Goal: Feedback & Contribution: Leave review/rating

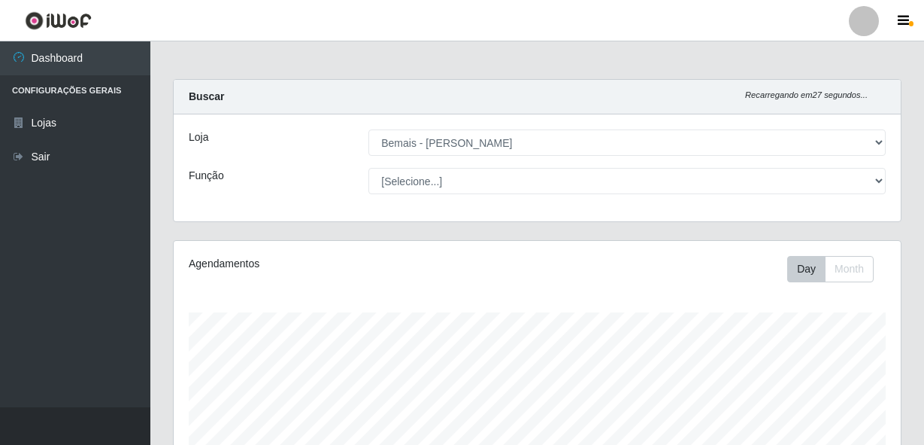
select select "230"
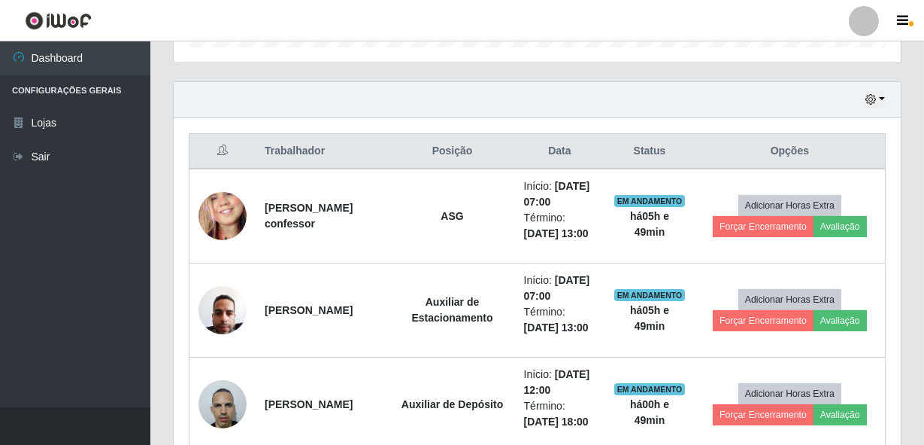
scroll to position [312, 727]
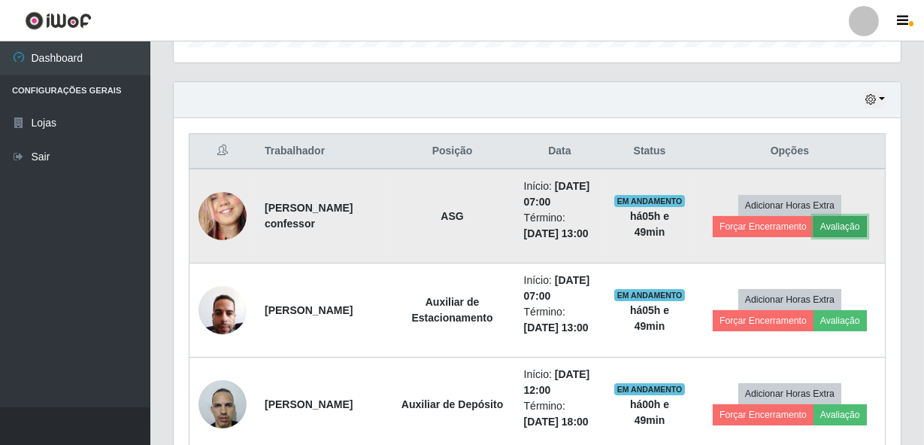
click at [829, 237] on button "Avaliação" at bounding box center [840, 226] width 53 height 21
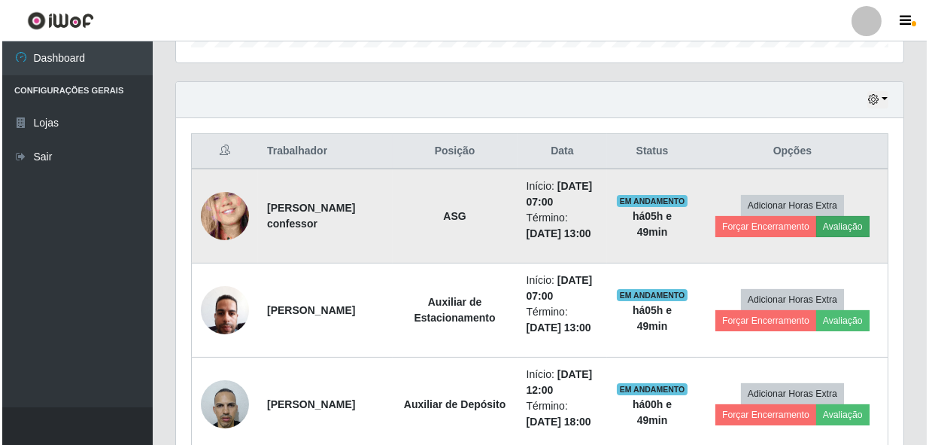
scroll to position [312, 721]
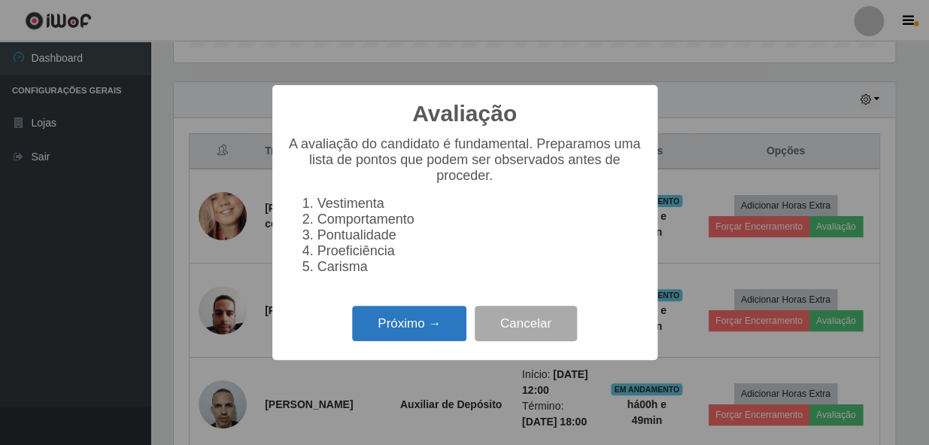
click at [429, 323] on button "Próximo →" at bounding box center [409, 322] width 114 height 35
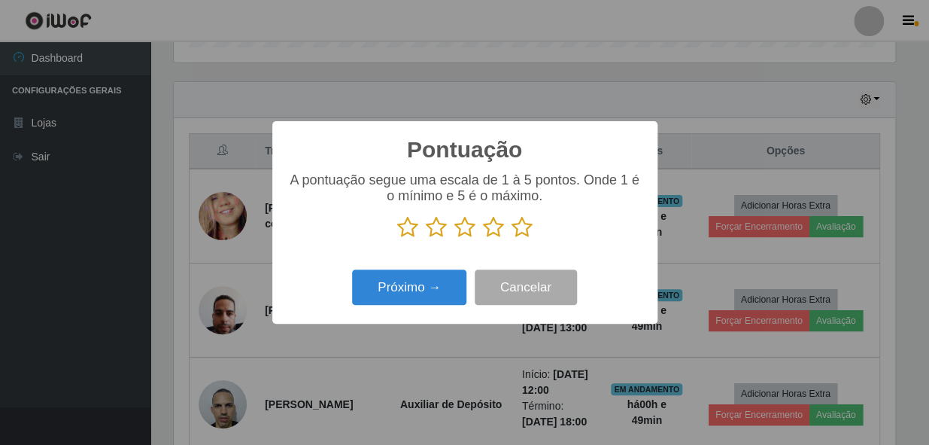
click at [515, 229] on icon at bounding box center [521, 227] width 21 height 23
click at [511, 238] on input "radio" at bounding box center [511, 238] width 0 height 0
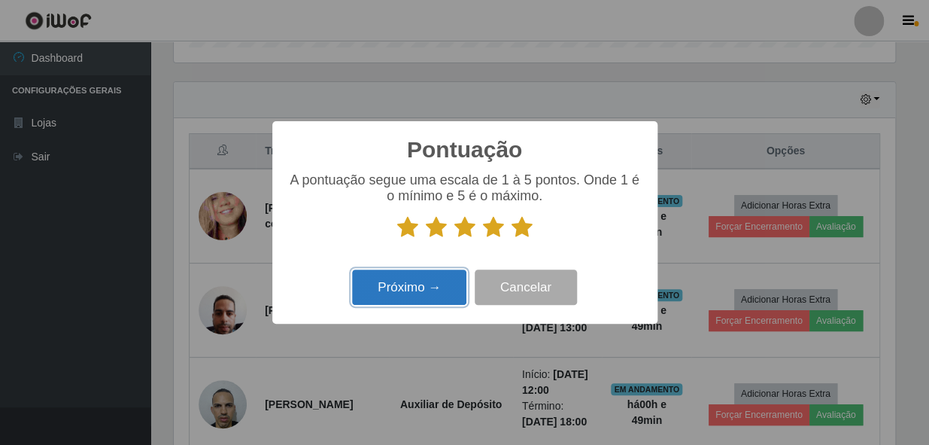
click at [453, 286] on button "Próximo →" at bounding box center [409, 286] width 114 height 35
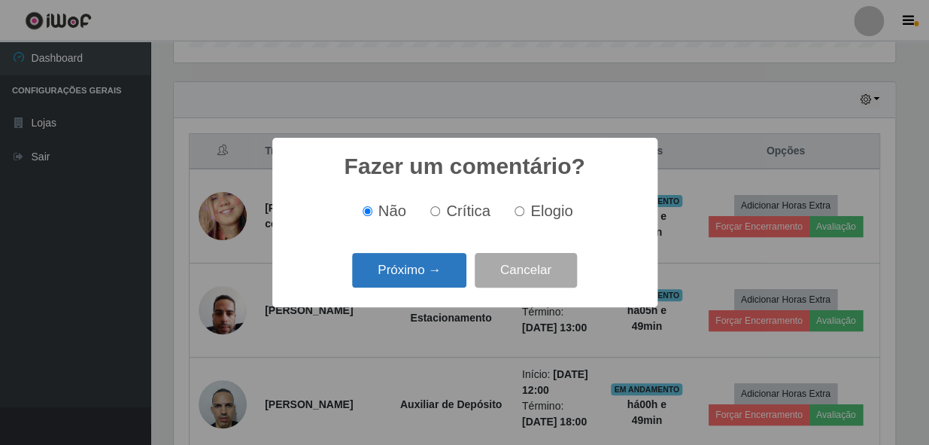
click at [452, 282] on button "Próximo →" at bounding box center [409, 270] width 114 height 35
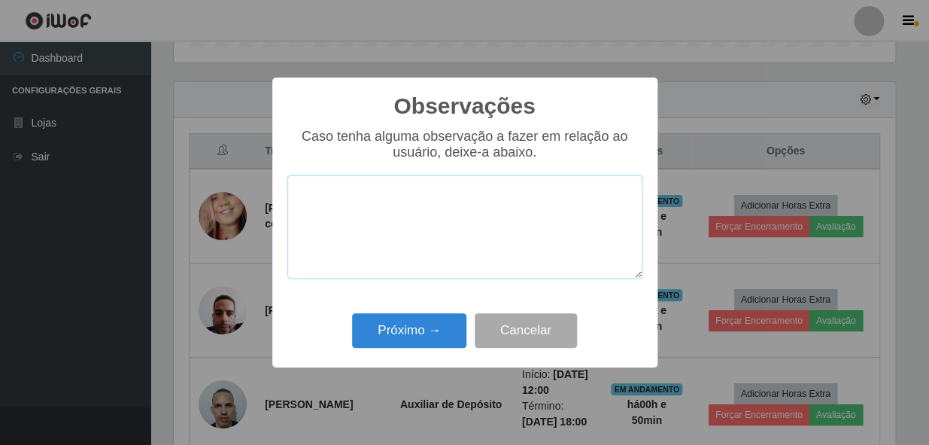
paste textarea "COLABORADOR PROATIVO E CHEGOU PONTUALMENTE."
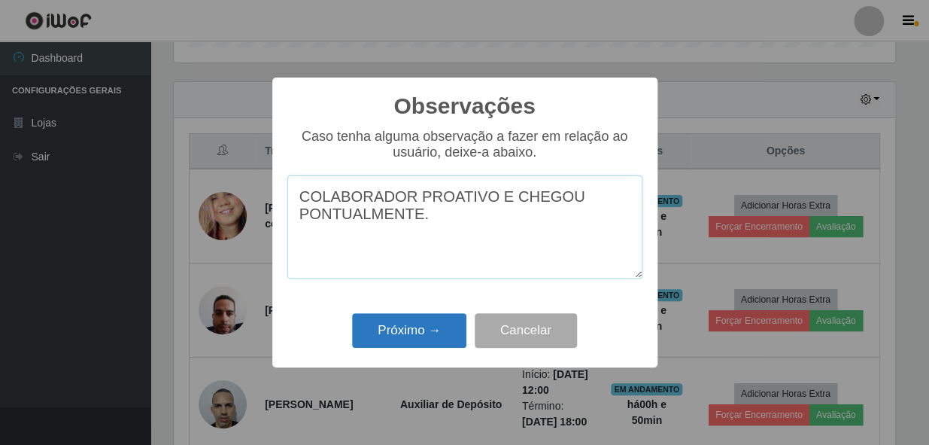
type textarea "COLABORADOR PROATIVO E CHEGOU PONTUALMENTE."
click at [386, 319] on button "Próximo →" at bounding box center [409, 330] width 114 height 35
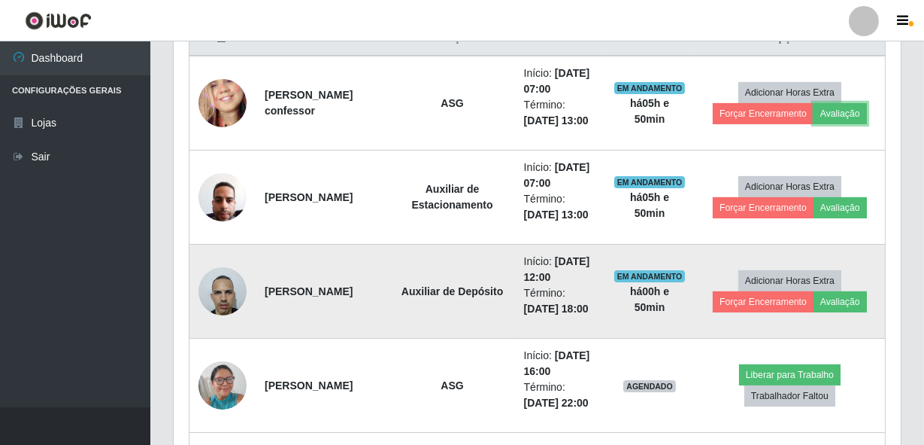
scroll to position [696, 0]
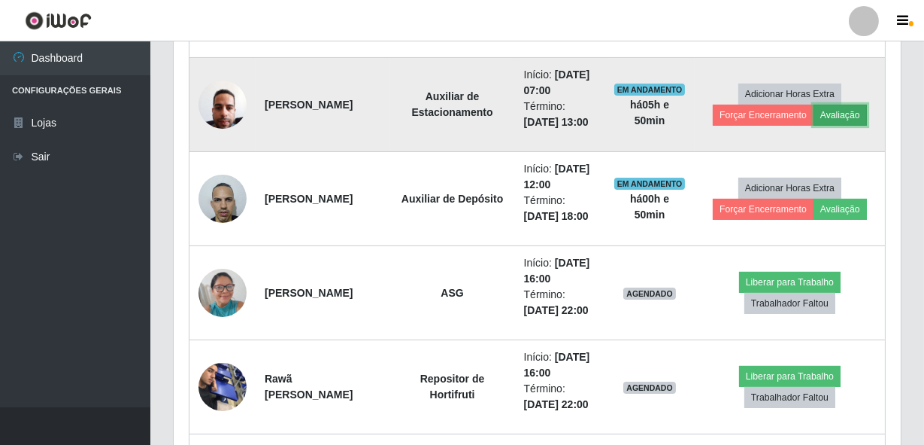
click at [839, 126] on button "Avaliação" at bounding box center [840, 115] width 53 height 21
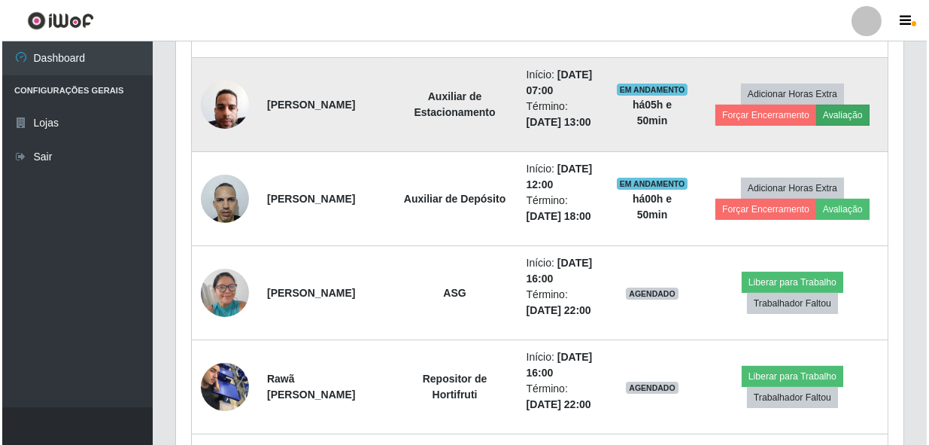
scroll to position [312, 721]
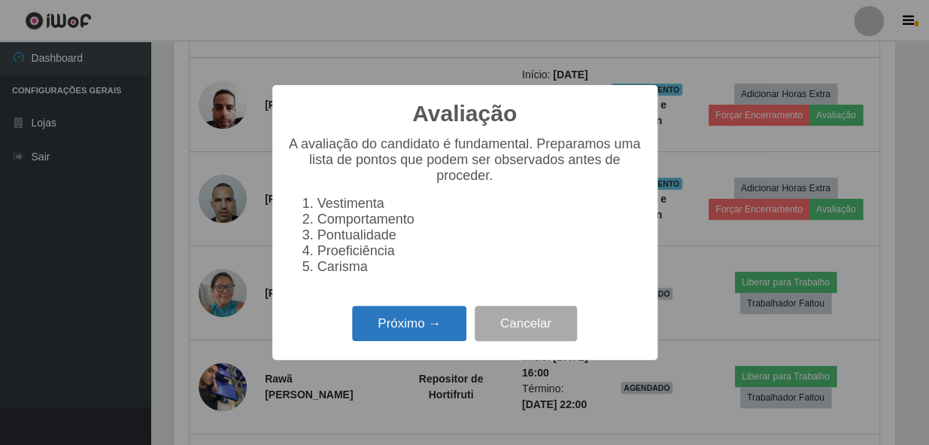
click at [401, 329] on button "Próximo →" at bounding box center [409, 322] width 114 height 35
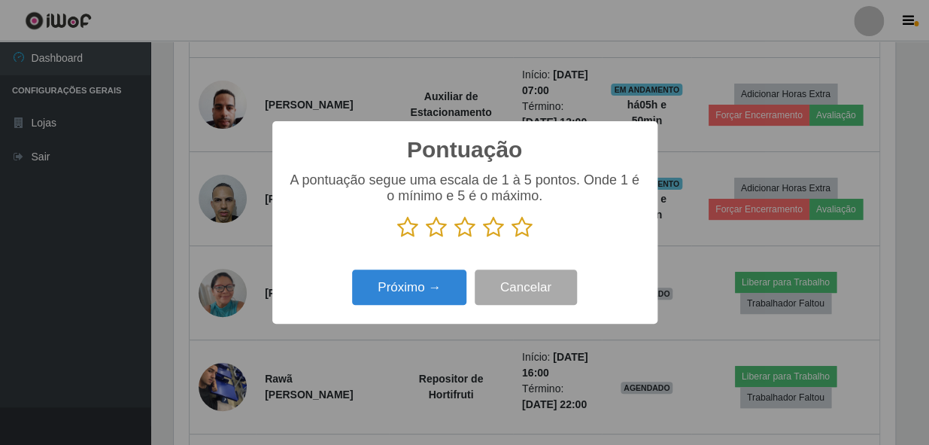
click at [514, 229] on icon at bounding box center [521, 227] width 21 height 23
click at [511, 238] on input "radio" at bounding box center [511, 238] width 0 height 0
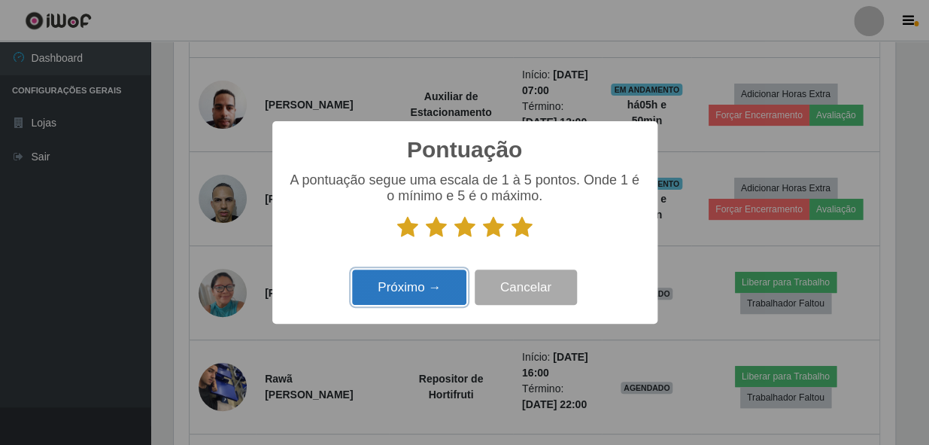
click at [415, 302] on button "Próximo →" at bounding box center [409, 286] width 114 height 35
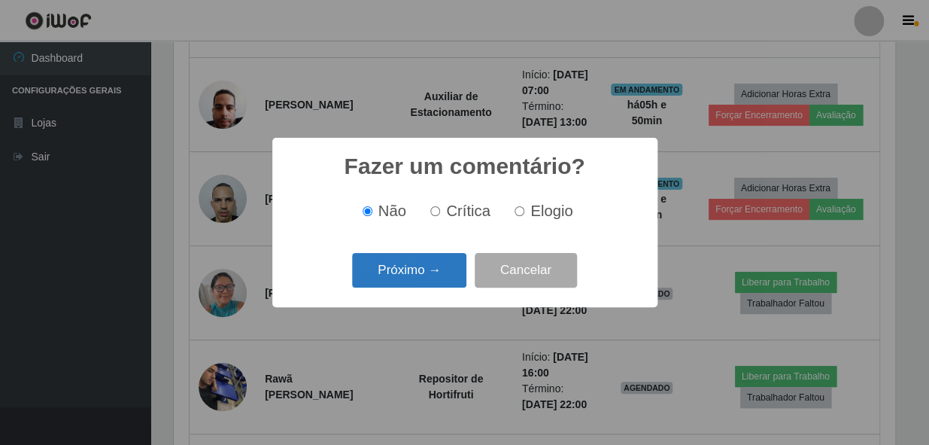
click at [406, 281] on button "Próximo →" at bounding box center [409, 270] width 114 height 35
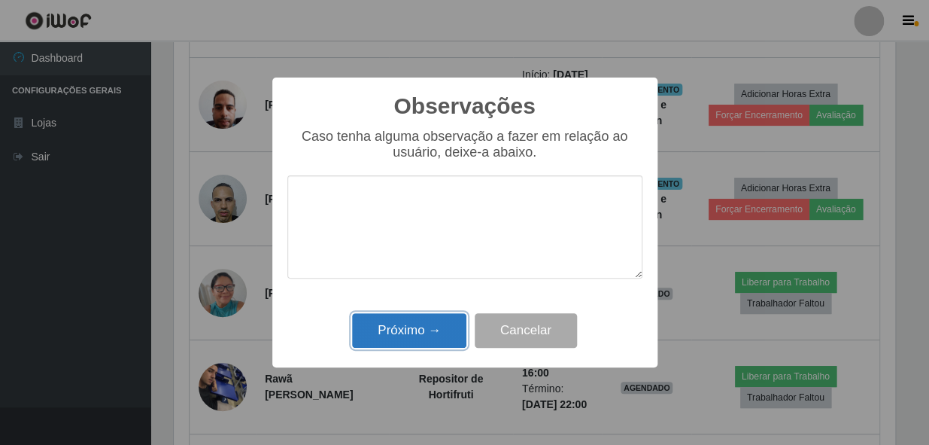
click at [381, 321] on button "Próximo →" at bounding box center [409, 330] width 114 height 35
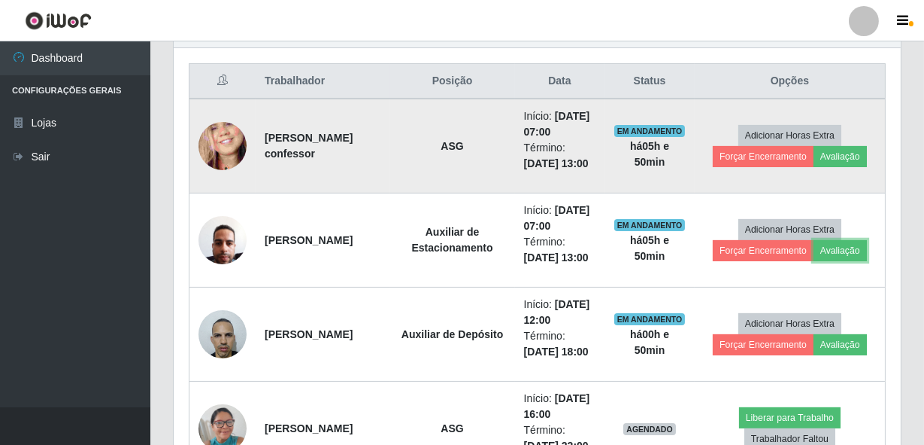
scroll to position [559, 0]
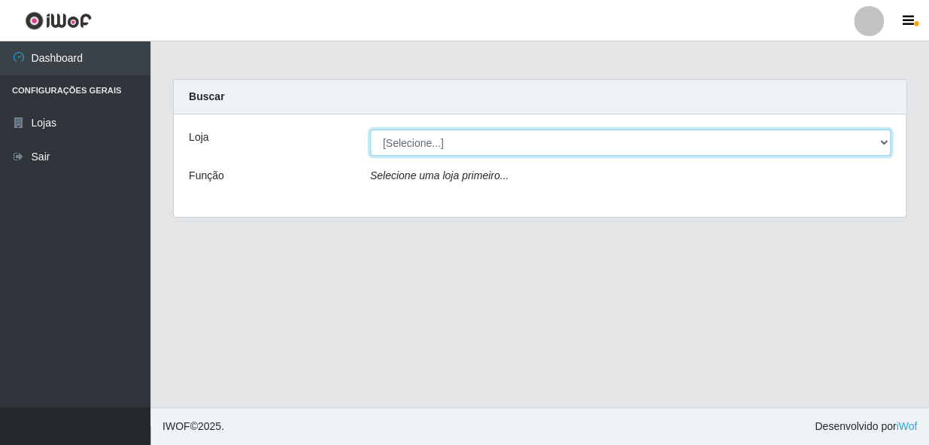
click at [442, 148] on select "[Selecione...] Bemais - Ruy Carneiro" at bounding box center [630, 142] width 520 height 26
select select "230"
click at [370, 129] on select "[Selecione...] Bemais - Ruy Carneiro" at bounding box center [630, 142] width 520 height 26
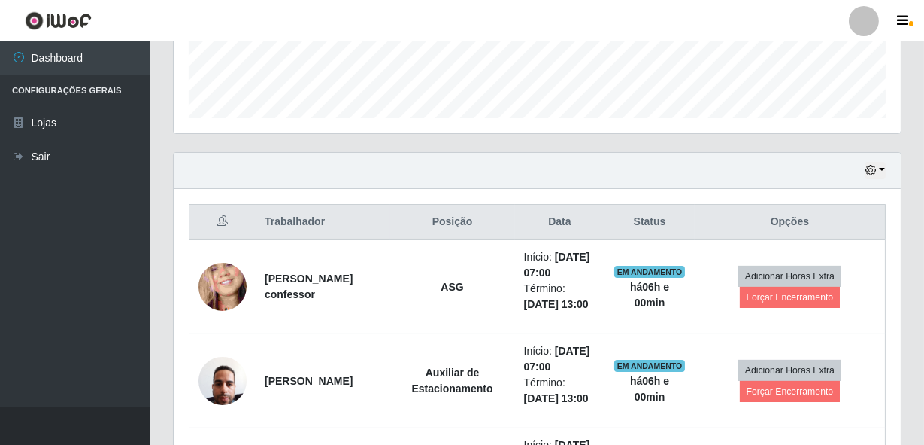
scroll to position [410, 0]
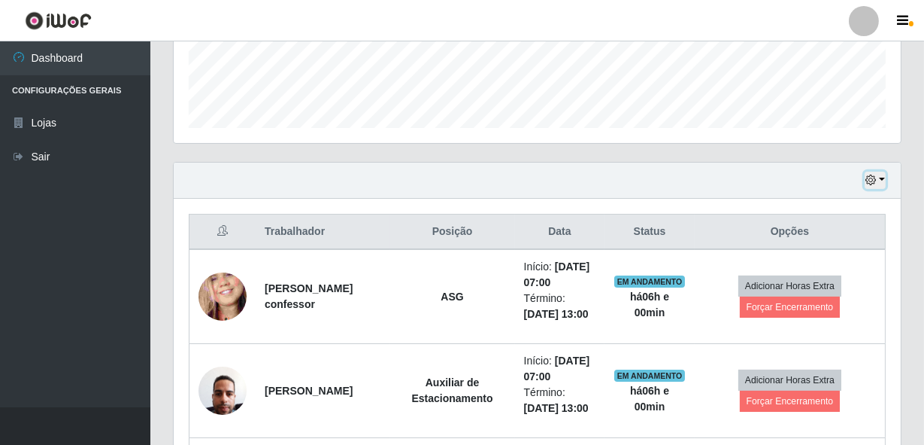
click at [882, 183] on button "button" at bounding box center [875, 179] width 21 height 17
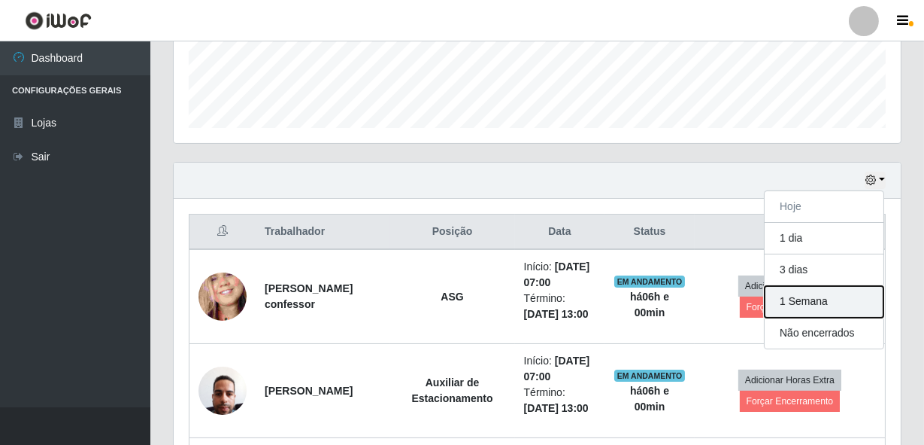
click at [800, 308] on button "1 Semana" at bounding box center [824, 302] width 119 height 32
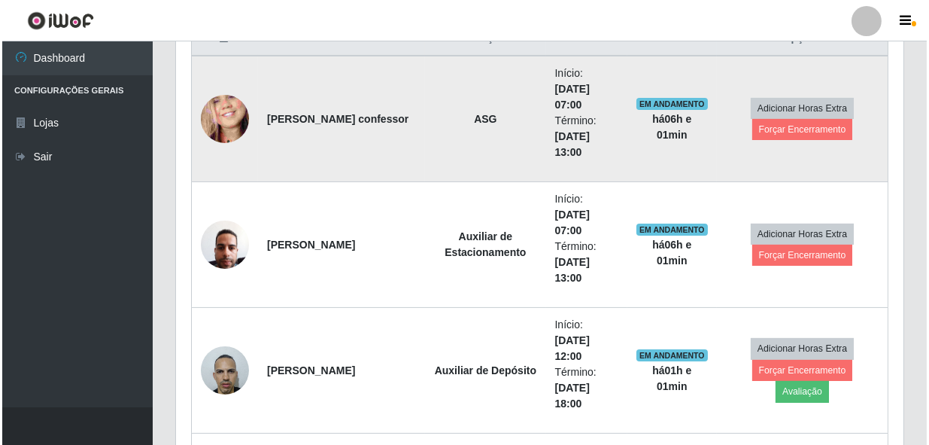
scroll to position [627, 0]
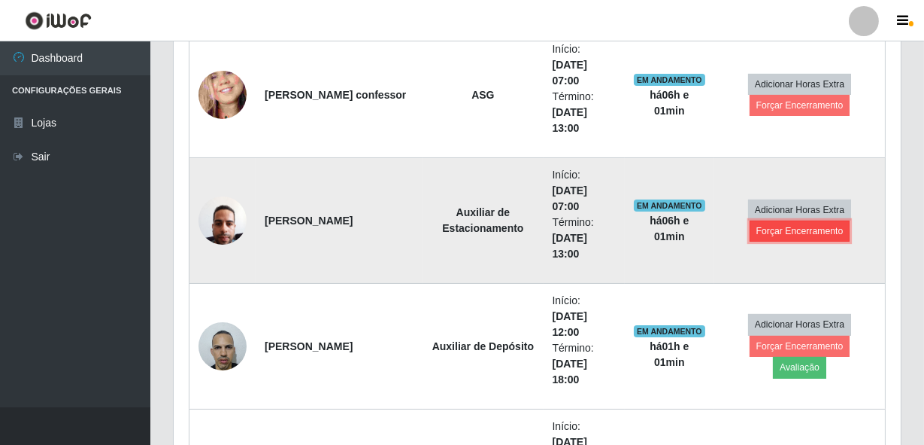
click at [792, 228] on button "Forçar Encerramento" at bounding box center [800, 230] width 101 height 21
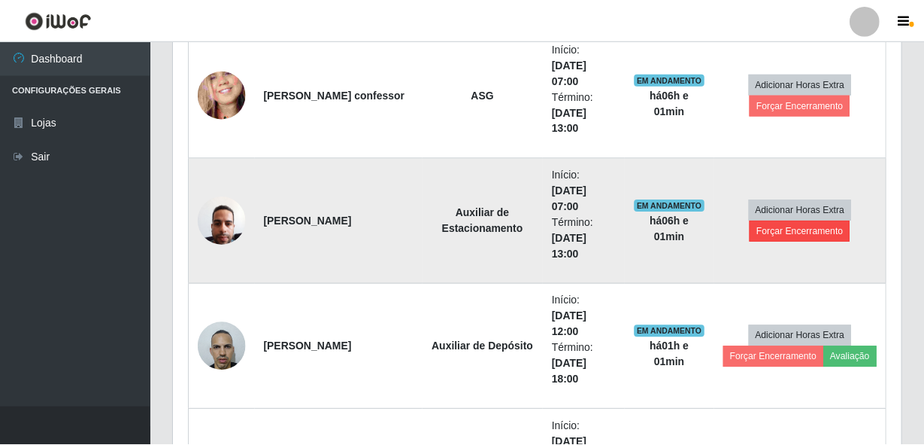
scroll to position [312, 721]
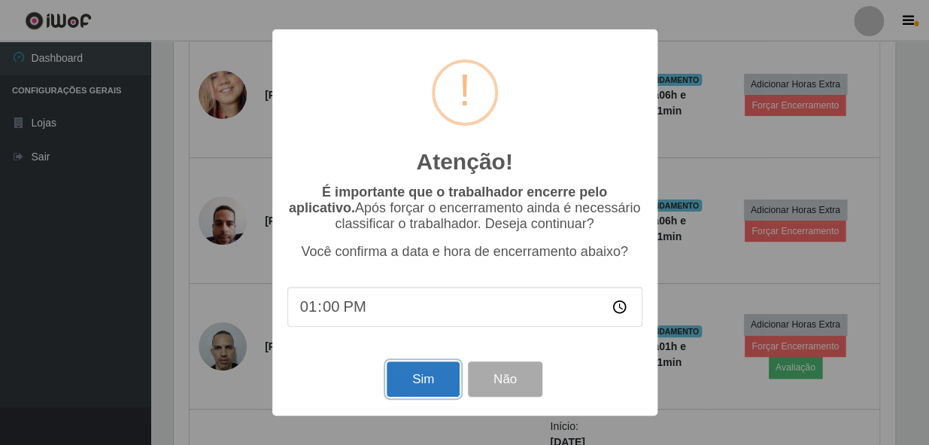
click at [418, 373] on button "Sim" at bounding box center [423, 378] width 73 height 35
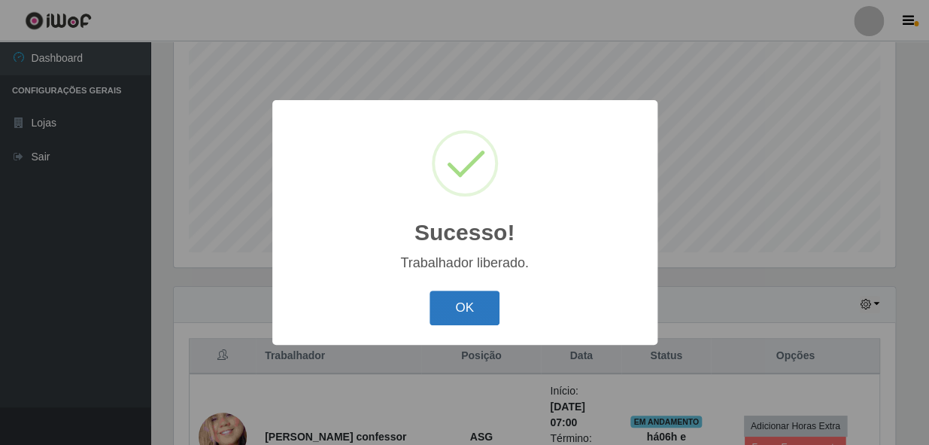
click at [456, 299] on button "OK" at bounding box center [464, 307] width 70 height 35
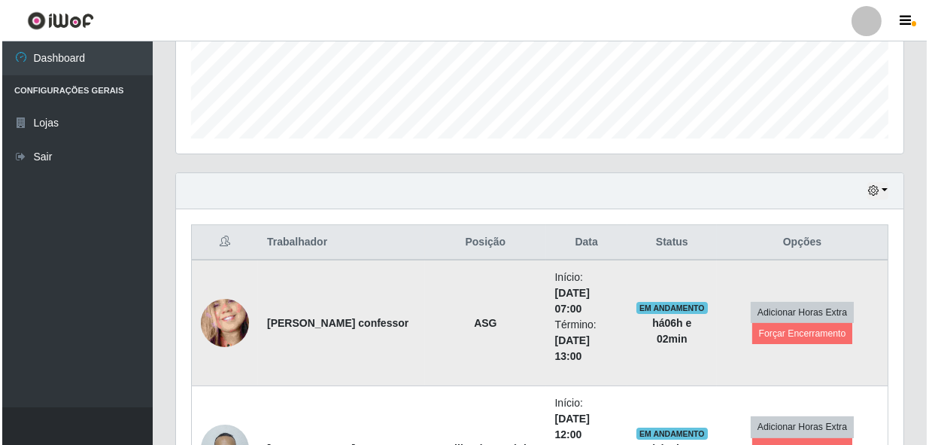
scroll to position [490, 0]
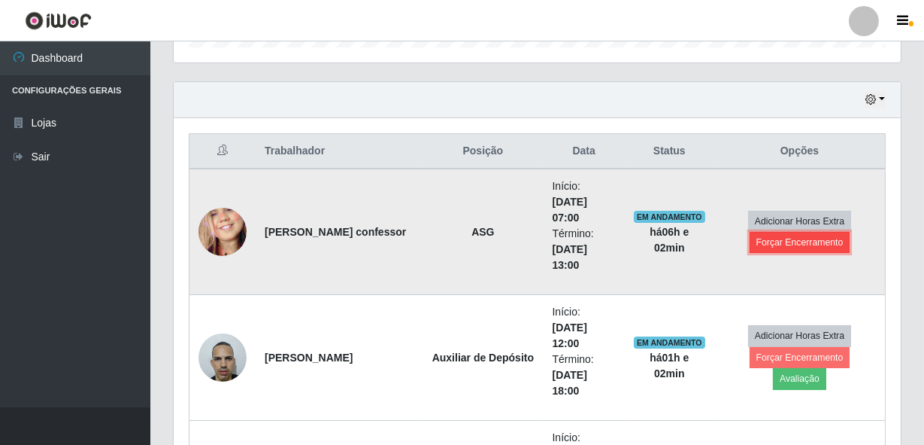
click at [769, 241] on button "Forçar Encerramento" at bounding box center [800, 242] width 101 height 21
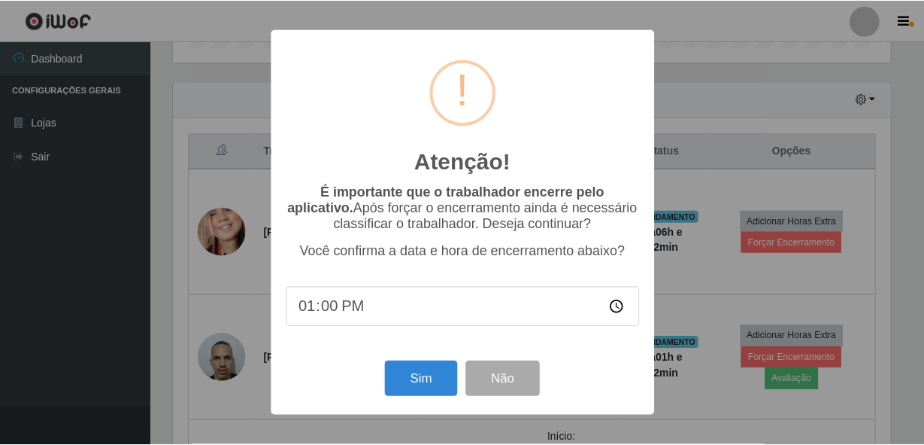
scroll to position [312, 721]
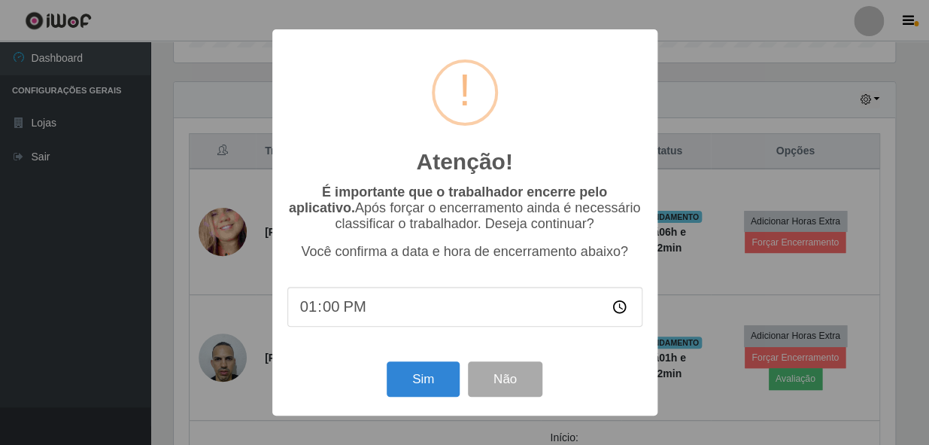
click at [321, 307] on input "13:00" at bounding box center [464, 307] width 355 height 40
type input "13:03"
click at [421, 374] on button "Sim" at bounding box center [423, 378] width 73 height 35
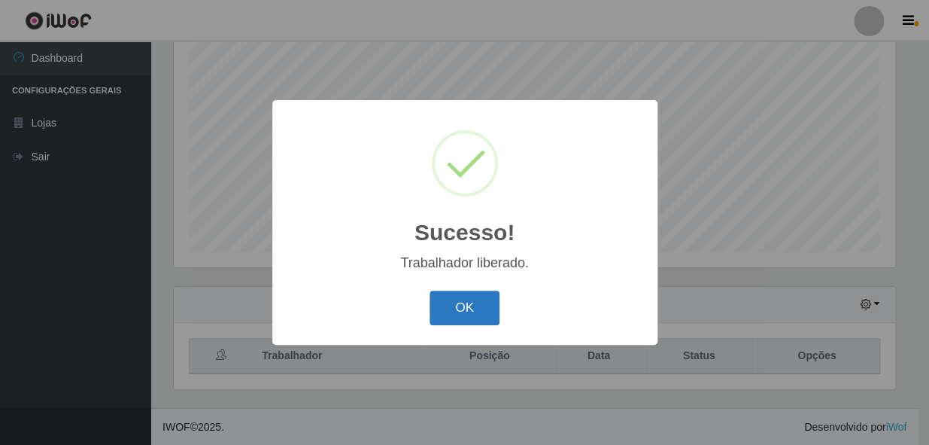
click at [466, 312] on button "OK" at bounding box center [464, 307] width 70 height 35
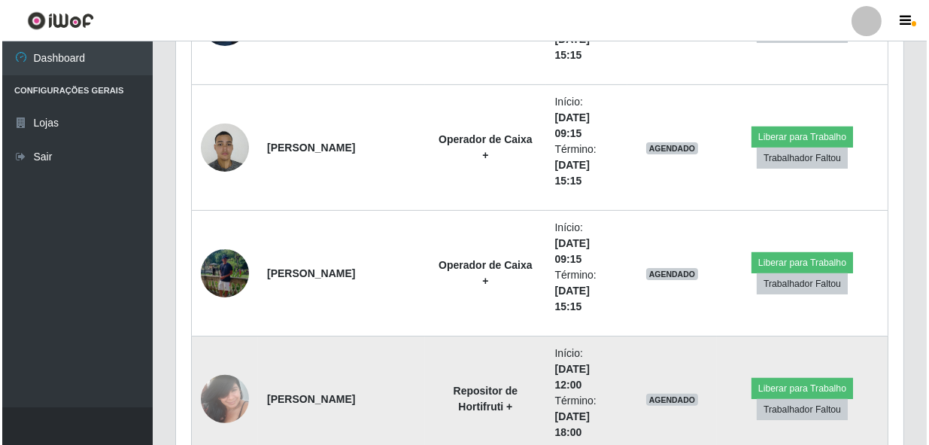
scroll to position [11157, 0]
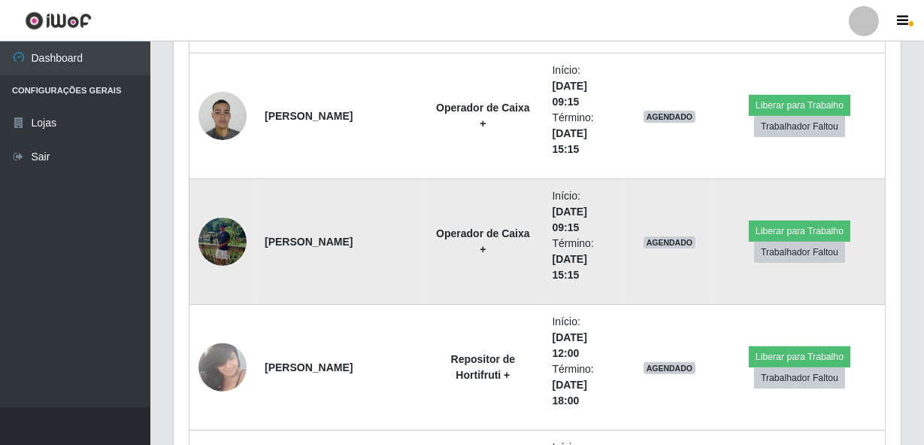
click at [215, 233] on img at bounding box center [223, 241] width 48 height 48
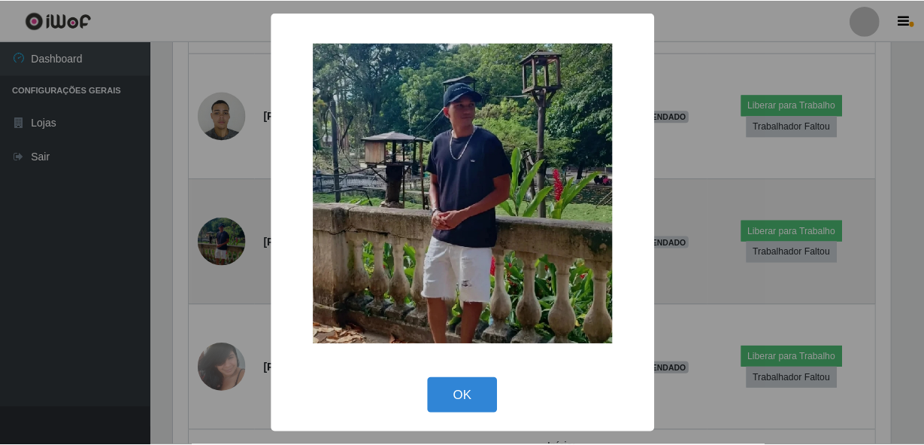
scroll to position [312, 721]
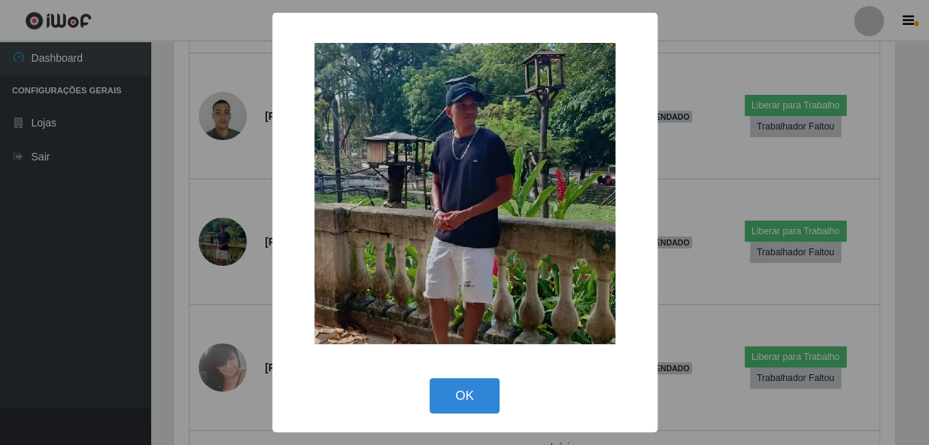
click at [241, 227] on div "× OK Cancel" at bounding box center [464, 222] width 929 height 445
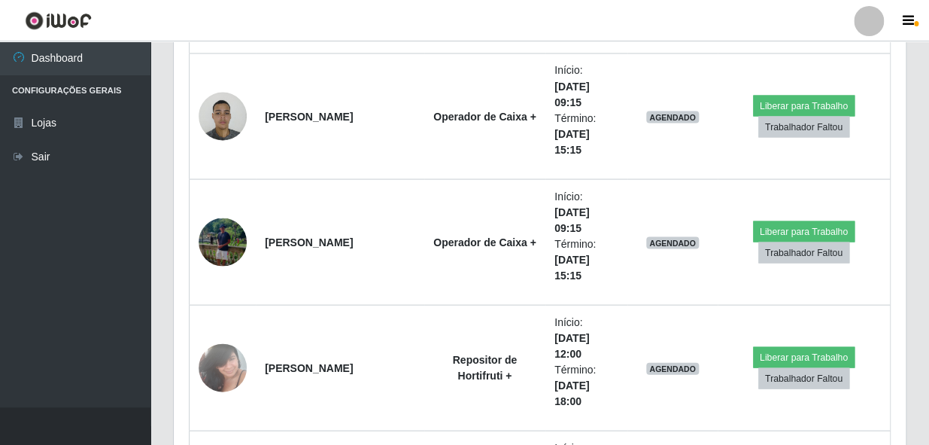
scroll to position [312, 727]
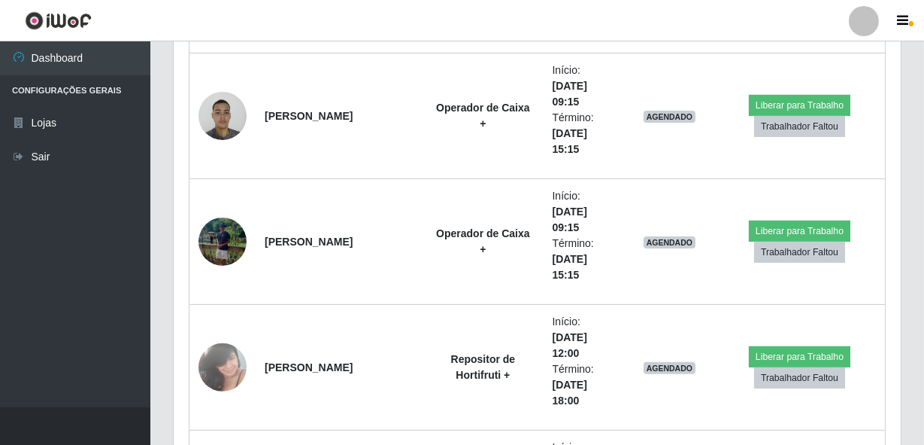
click at [241, 227] on img at bounding box center [223, 241] width 48 height 48
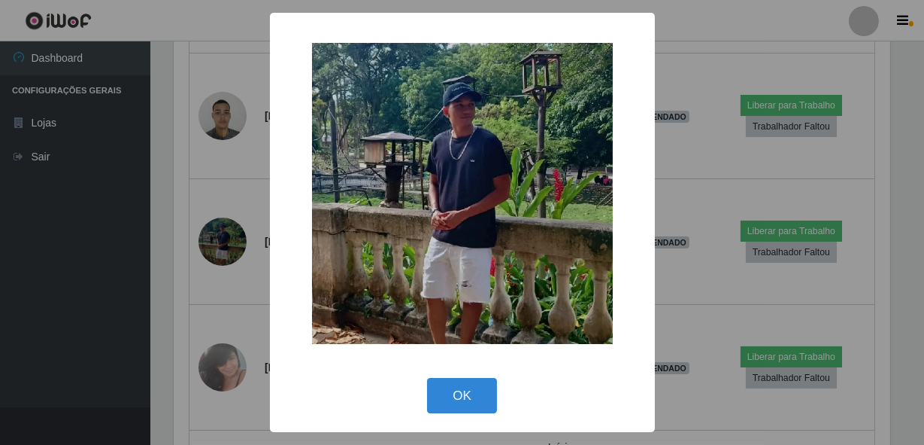
scroll to position [312, 721]
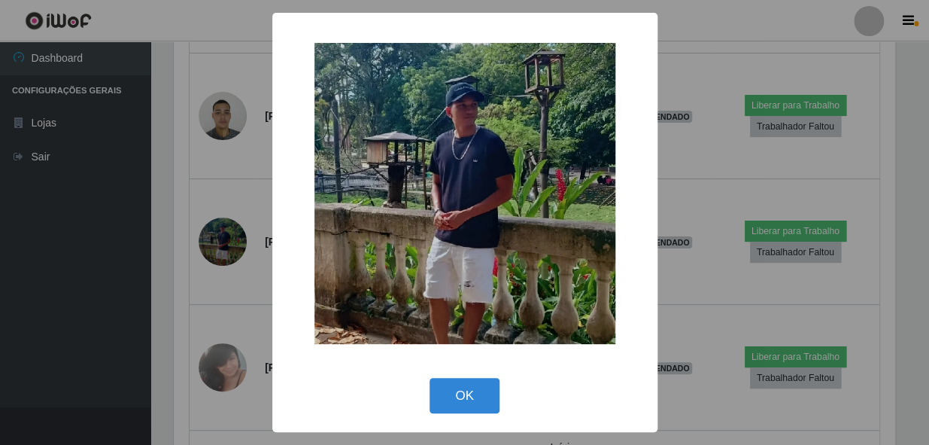
click at [241, 227] on div "× OK Cancel" at bounding box center [464, 222] width 929 height 445
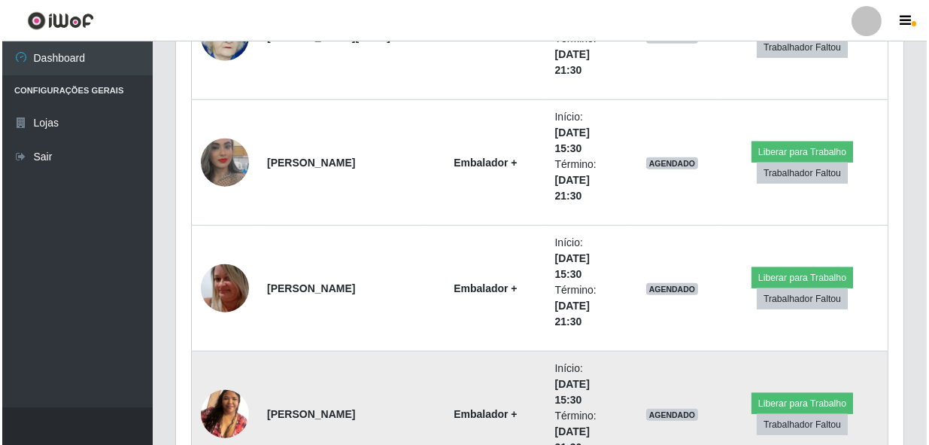
scroll to position [13277, 0]
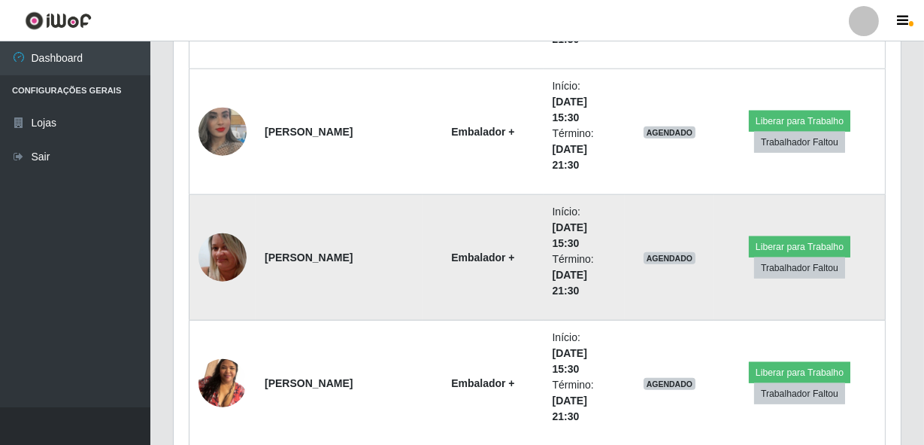
click at [218, 243] on img at bounding box center [223, 258] width 48 height 82
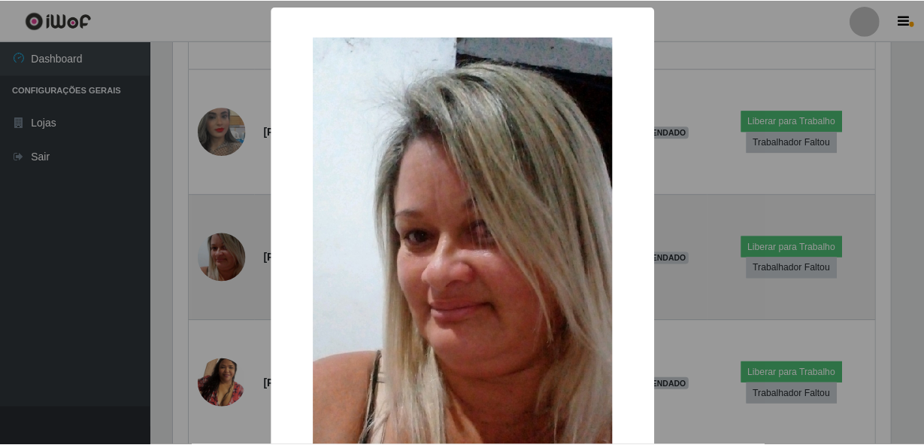
scroll to position [312, 721]
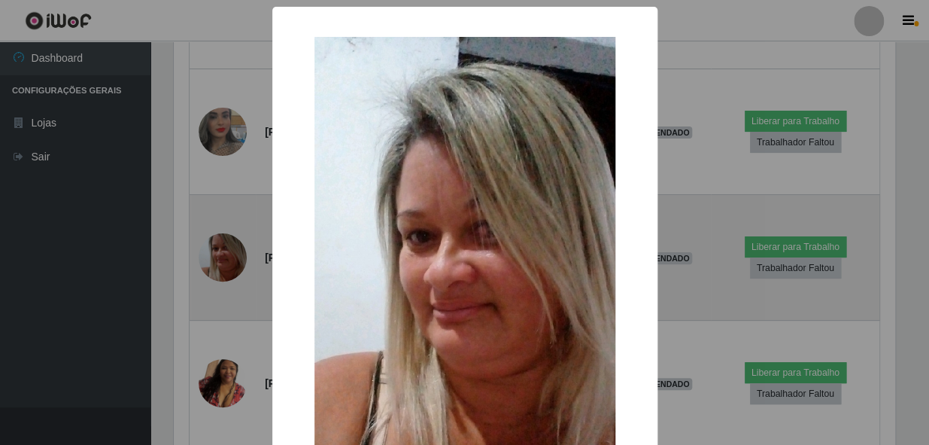
click at [218, 243] on div "× OK Cancel" at bounding box center [464, 222] width 929 height 445
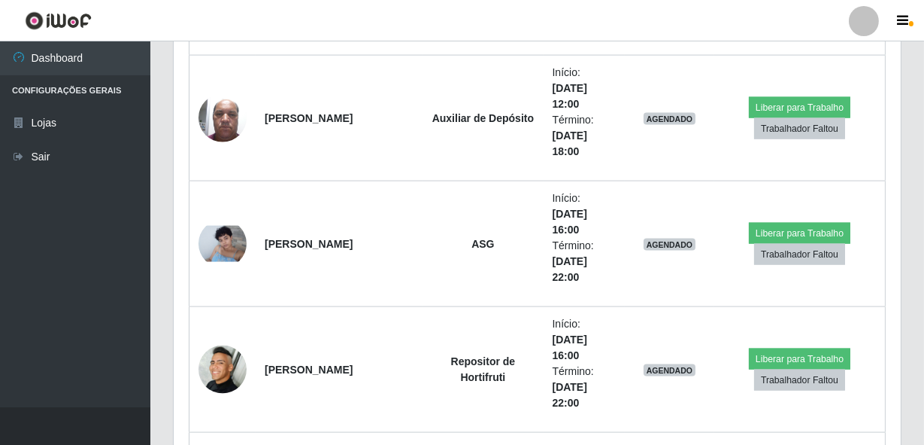
scroll to position [14303, 0]
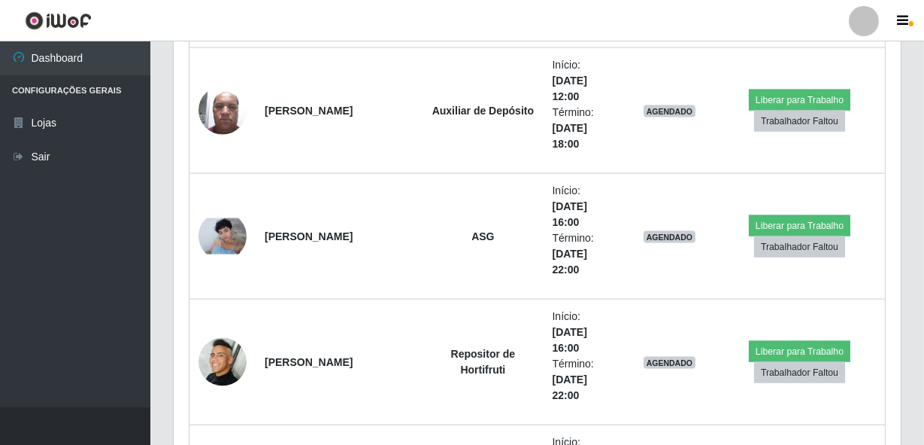
click at [213, 237] on img at bounding box center [223, 236] width 48 height 36
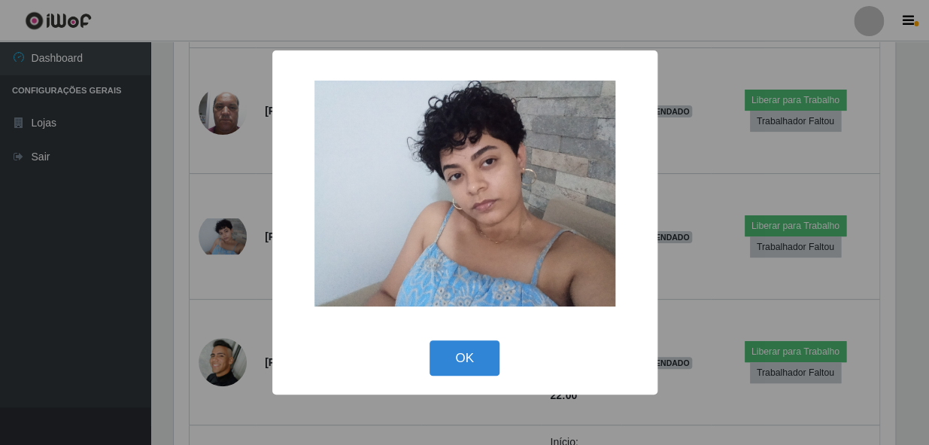
click at [215, 235] on div "× OK Cancel" at bounding box center [464, 222] width 929 height 445
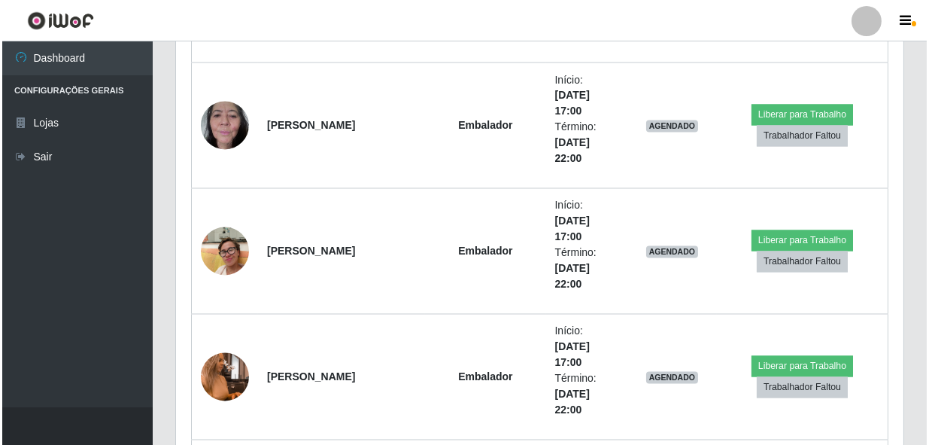
scroll to position [15192, 0]
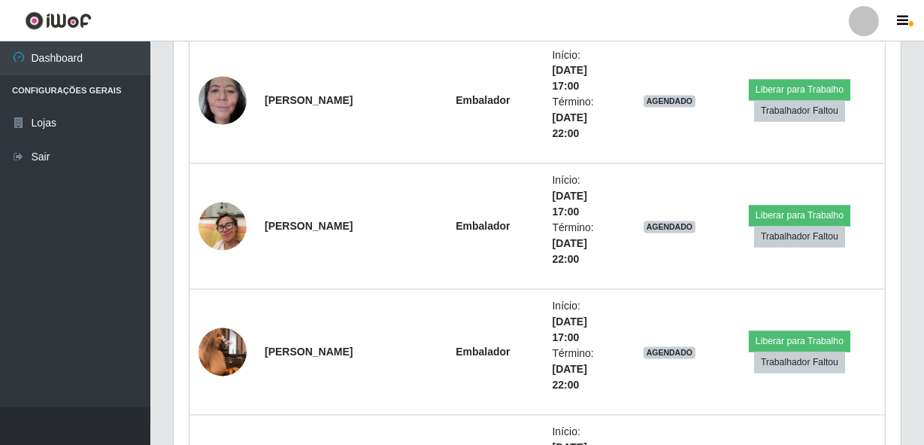
click at [217, 241] on img at bounding box center [223, 226] width 48 height 64
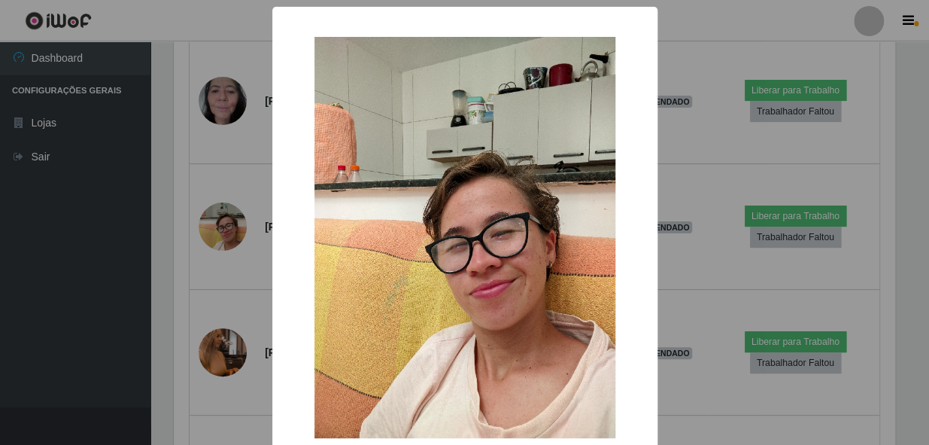
click at [219, 241] on div "× OK Cancel" at bounding box center [464, 222] width 929 height 445
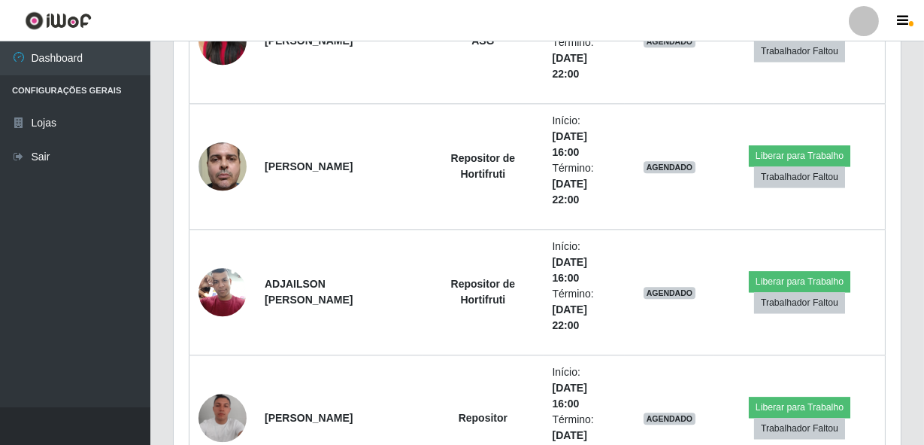
scroll to position [16559, 0]
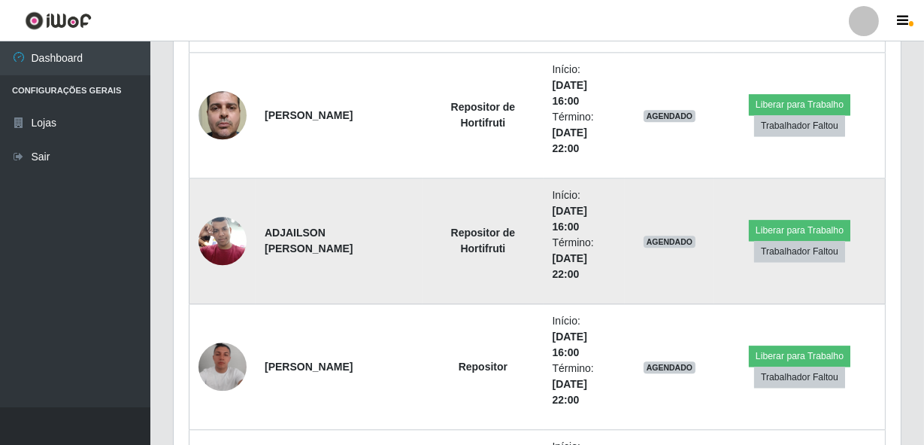
click at [218, 254] on img at bounding box center [223, 240] width 48 height 64
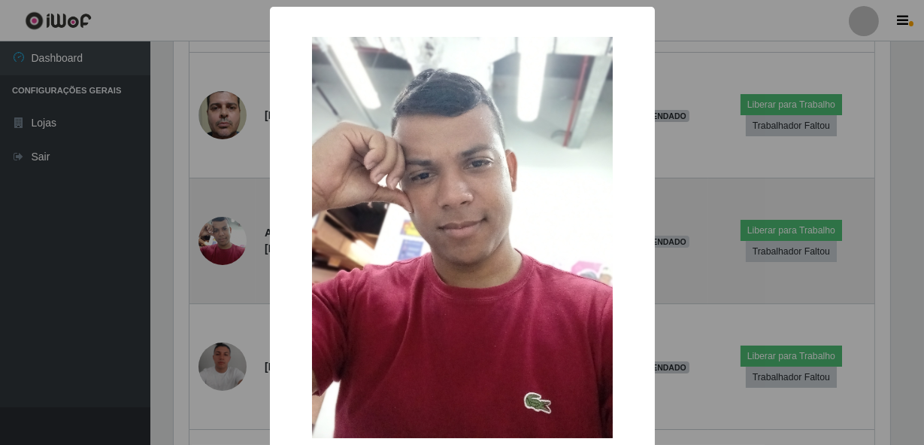
scroll to position [0, 0]
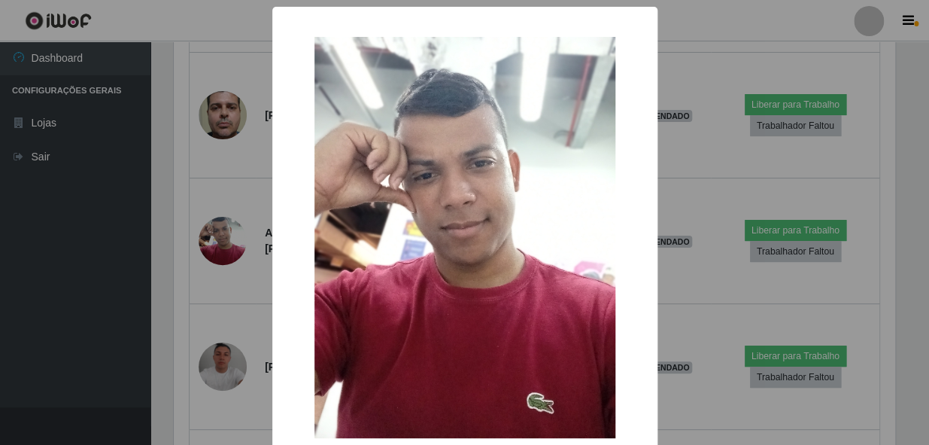
click at [217, 262] on div "× OK Cancel" at bounding box center [464, 222] width 929 height 445
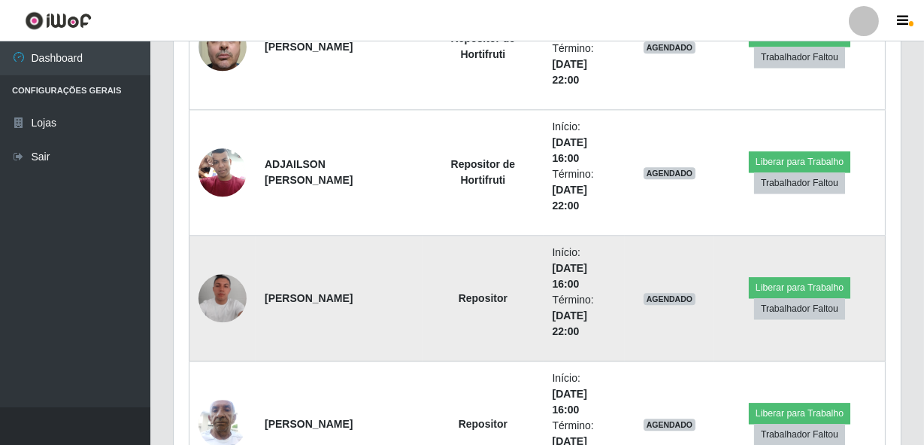
click at [217, 263] on td at bounding box center [223, 298] width 67 height 126
click at [202, 287] on img at bounding box center [223, 298] width 48 height 48
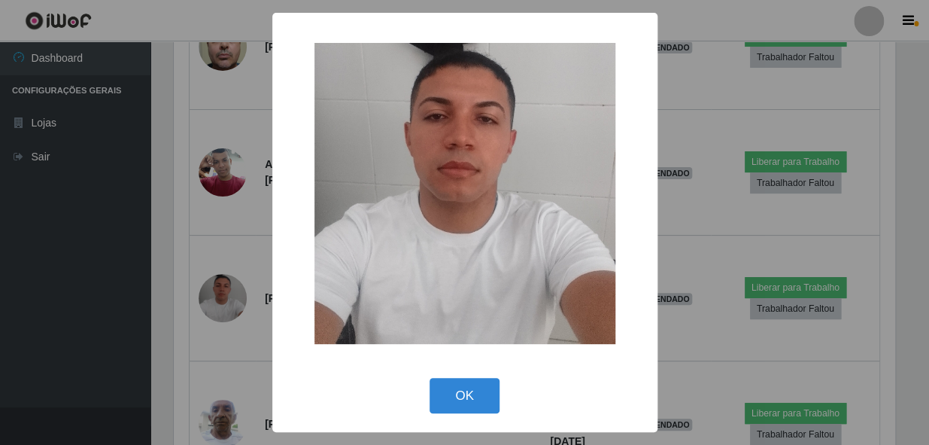
click at [209, 284] on div "× OK Cancel" at bounding box center [464, 222] width 929 height 445
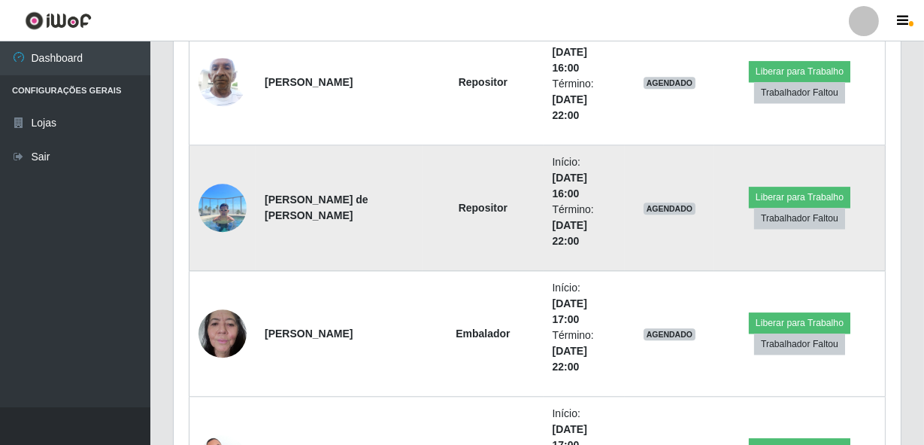
click at [335, 260] on td "Sandino Klendson de Lima Targino" at bounding box center [339, 208] width 167 height 126
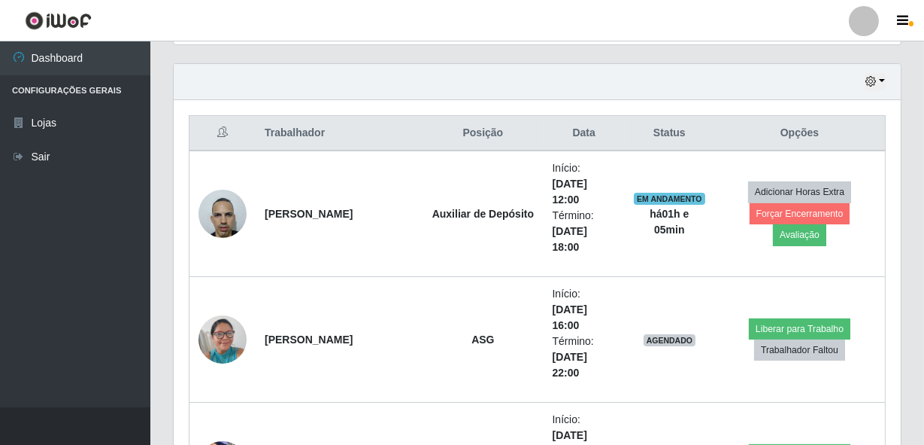
scroll to position [529, 0]
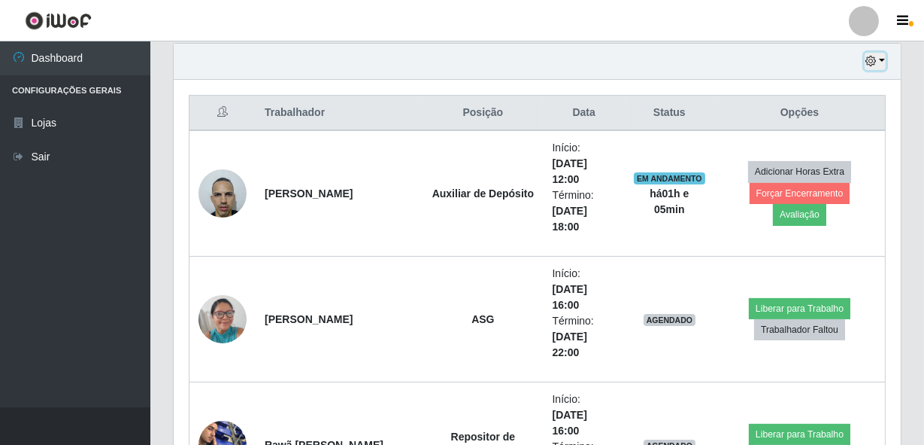
click at [875, 59] on icon "button" at bounding box center [871, 61] width 11 height 11
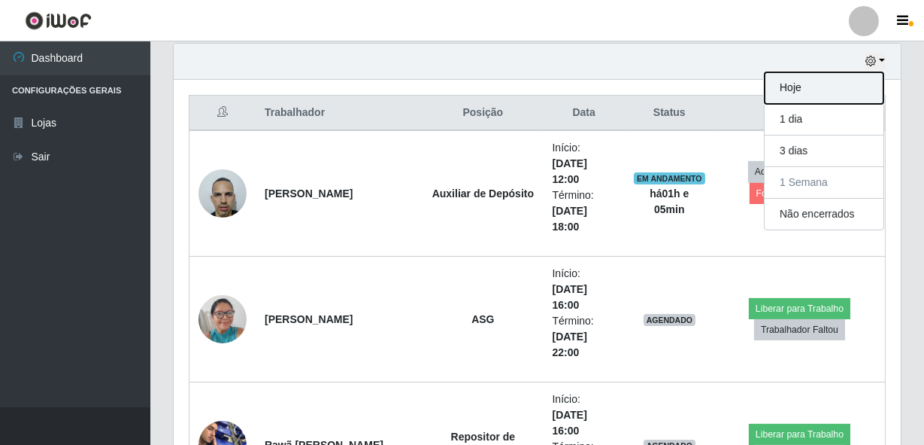
click at [833, 83] on button "Hoje" at bounding box center [824, 88] width 119 height 32
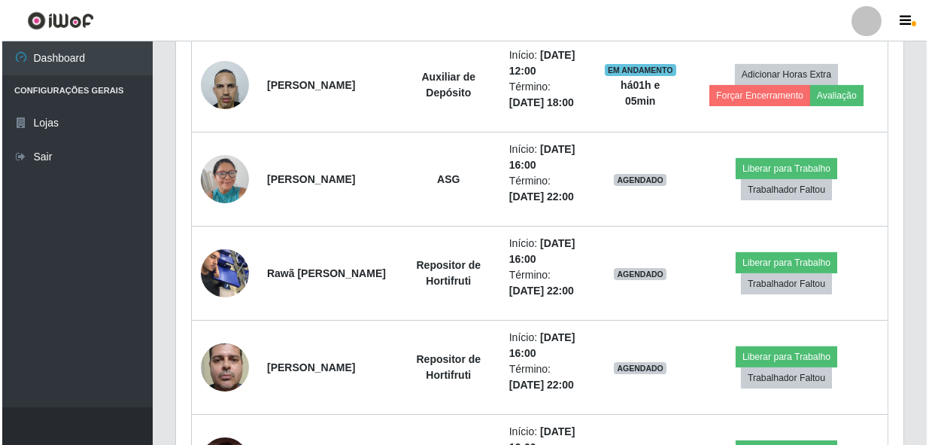
scroll to position [597, 0]
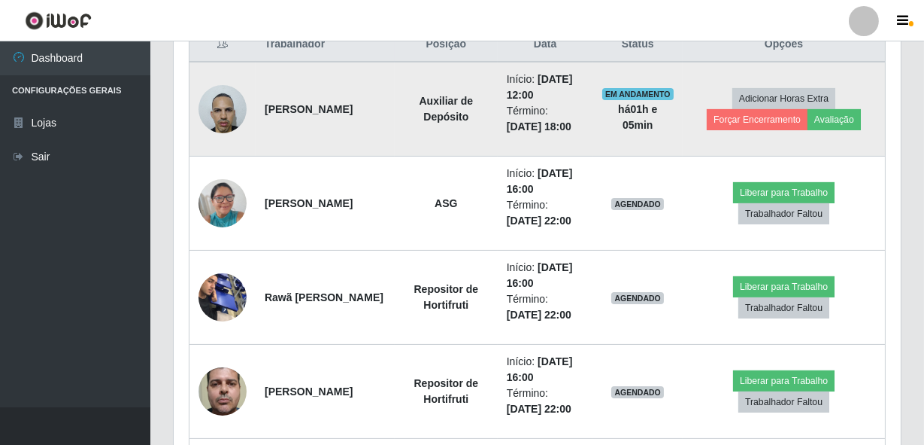
click at [210, 104] on img at bounding box center [223, 109] width 48 height 64
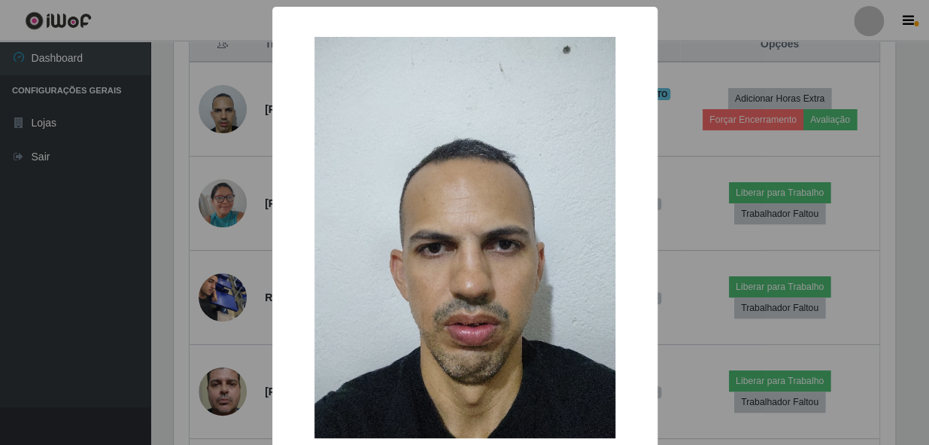
click at [212, 110] on div "× OK Cancel" at bounding box center [464, 222] width 929 height 445
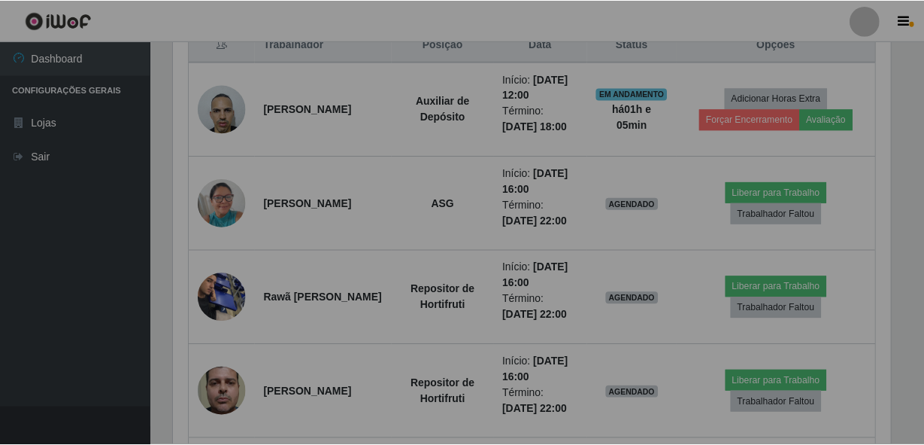
scroll to position [312, 727]
